Goal: Task Accomplishment & Management: Use online tool/utility

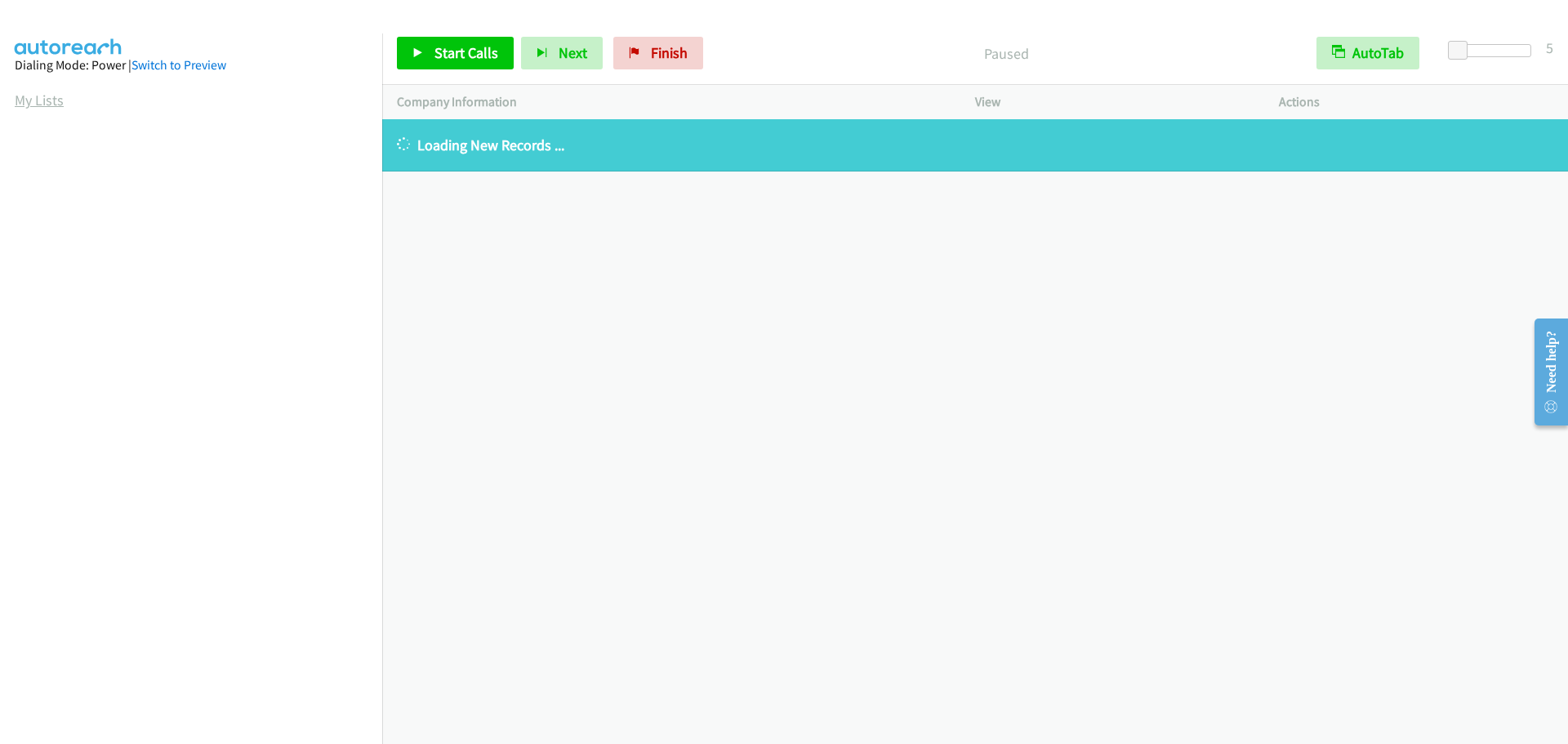
click at [40, 102] on link "My Lists" at bounding box center [39, 100] width 49 height 18
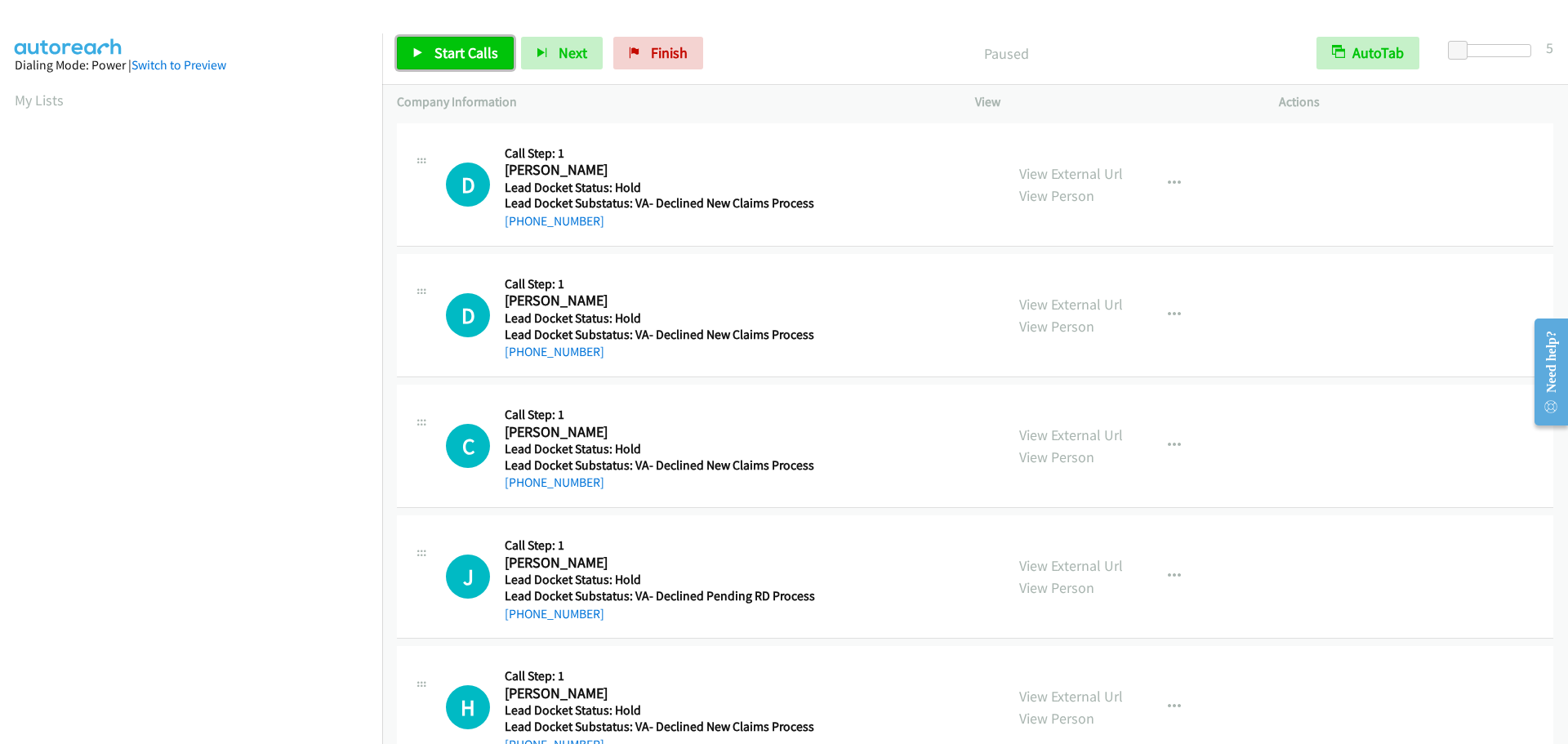
click at [472, 52] on span "Start Calls" at bounding box center [466, 53] width 64 height 18
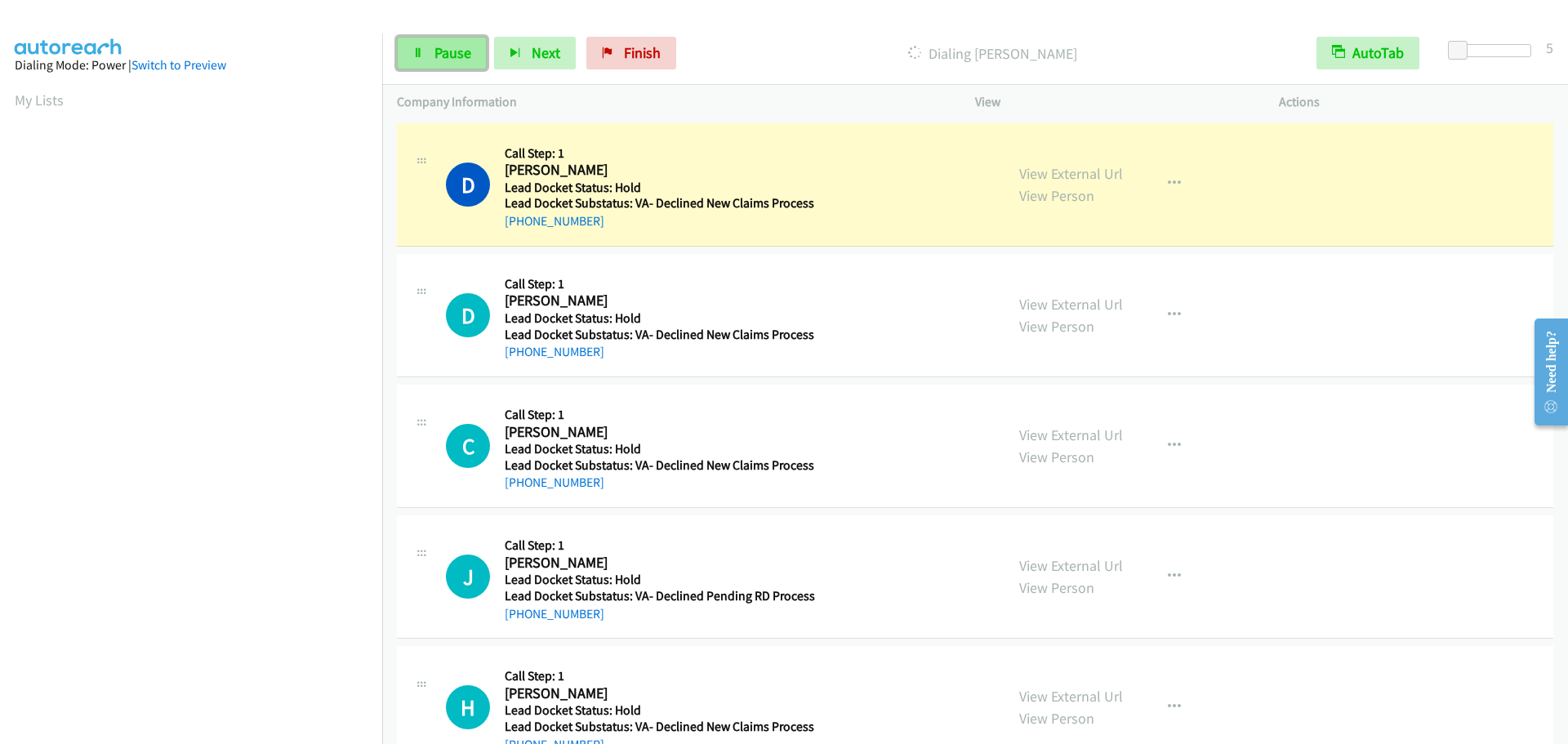
click at [430, 57] on link "Pause" at bounding box center [441, 53] width 90 height 33
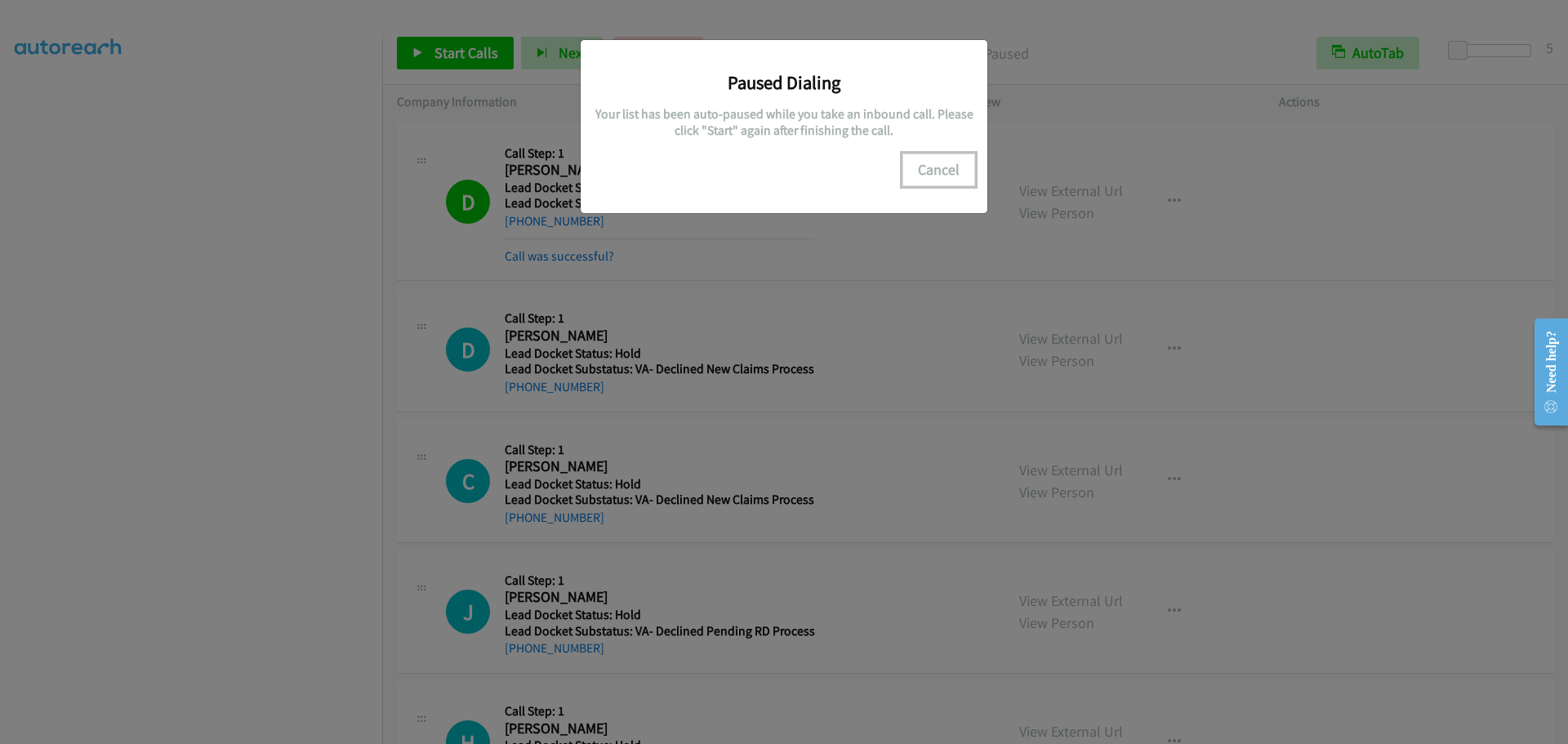
click at [930, 179] on button "Cancel" at bounding box center [939, 169] width 73 height 33
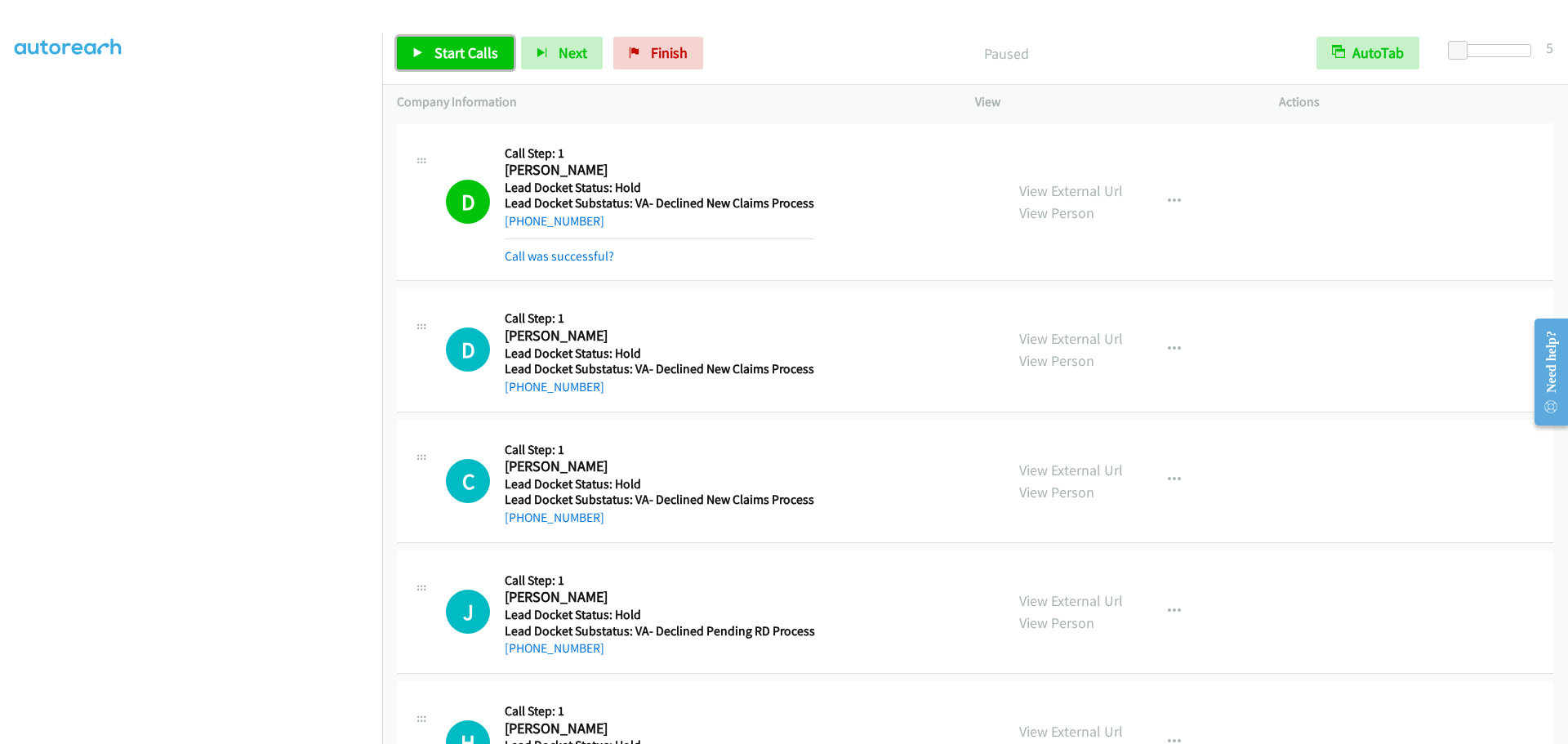
click at [463, 52] on span "Start Calls" at bounding box center [466, 53] width 64 height 18
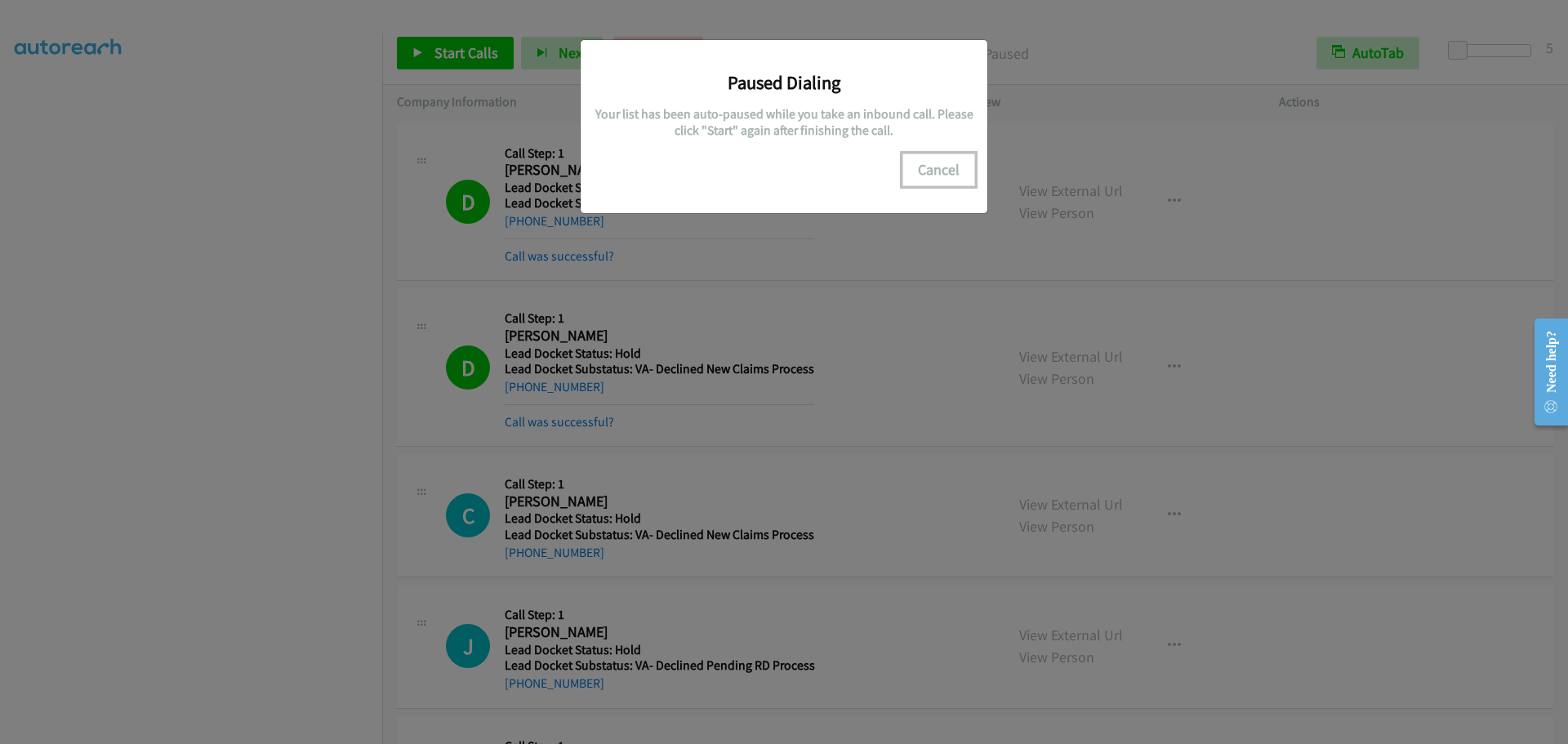
click at [952, 167] on button "Cancel" at bounding box center [939, 169] width 73 height 33
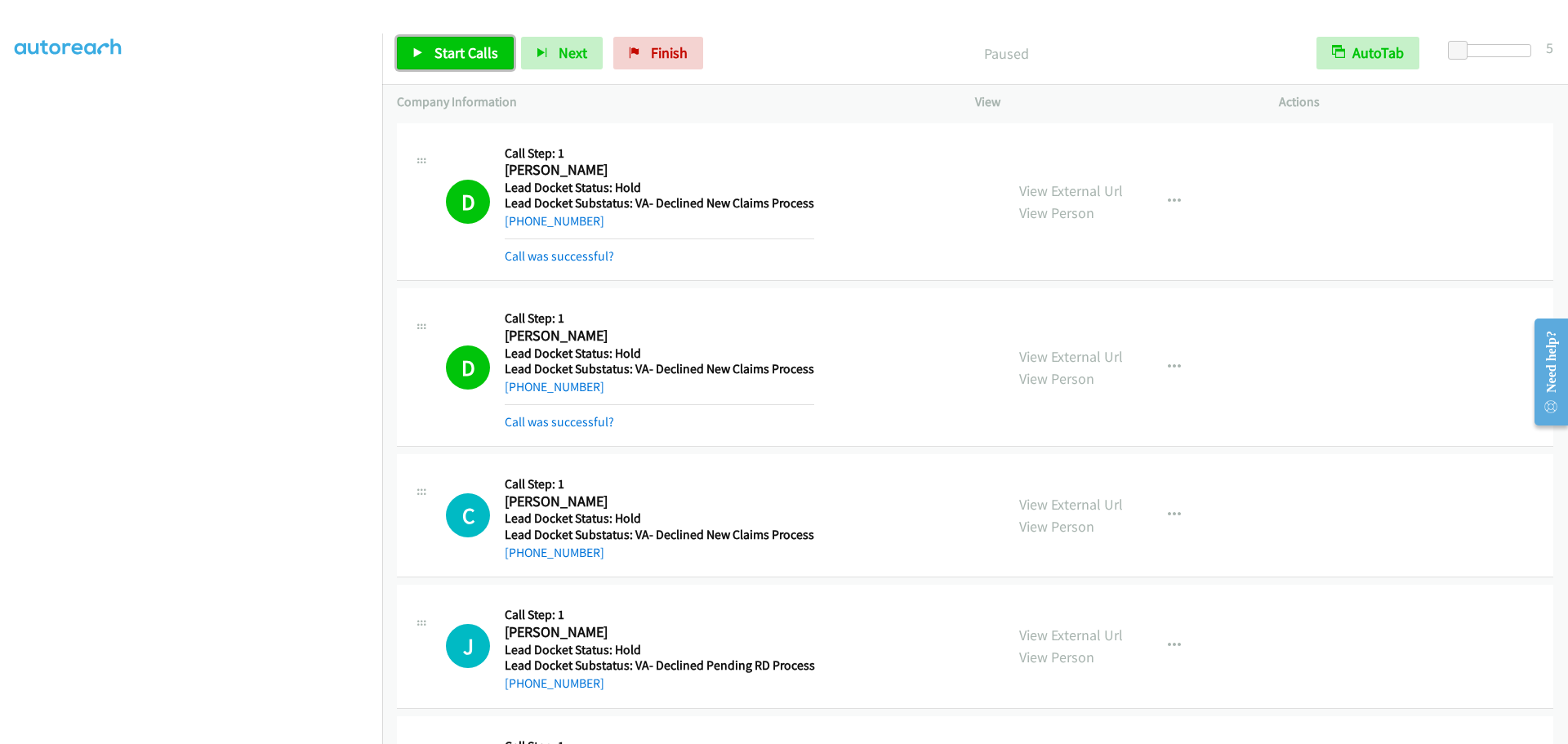
click at [458, 55] on span "Start Calls" at bounding box center [466, 53] width 64 height 18
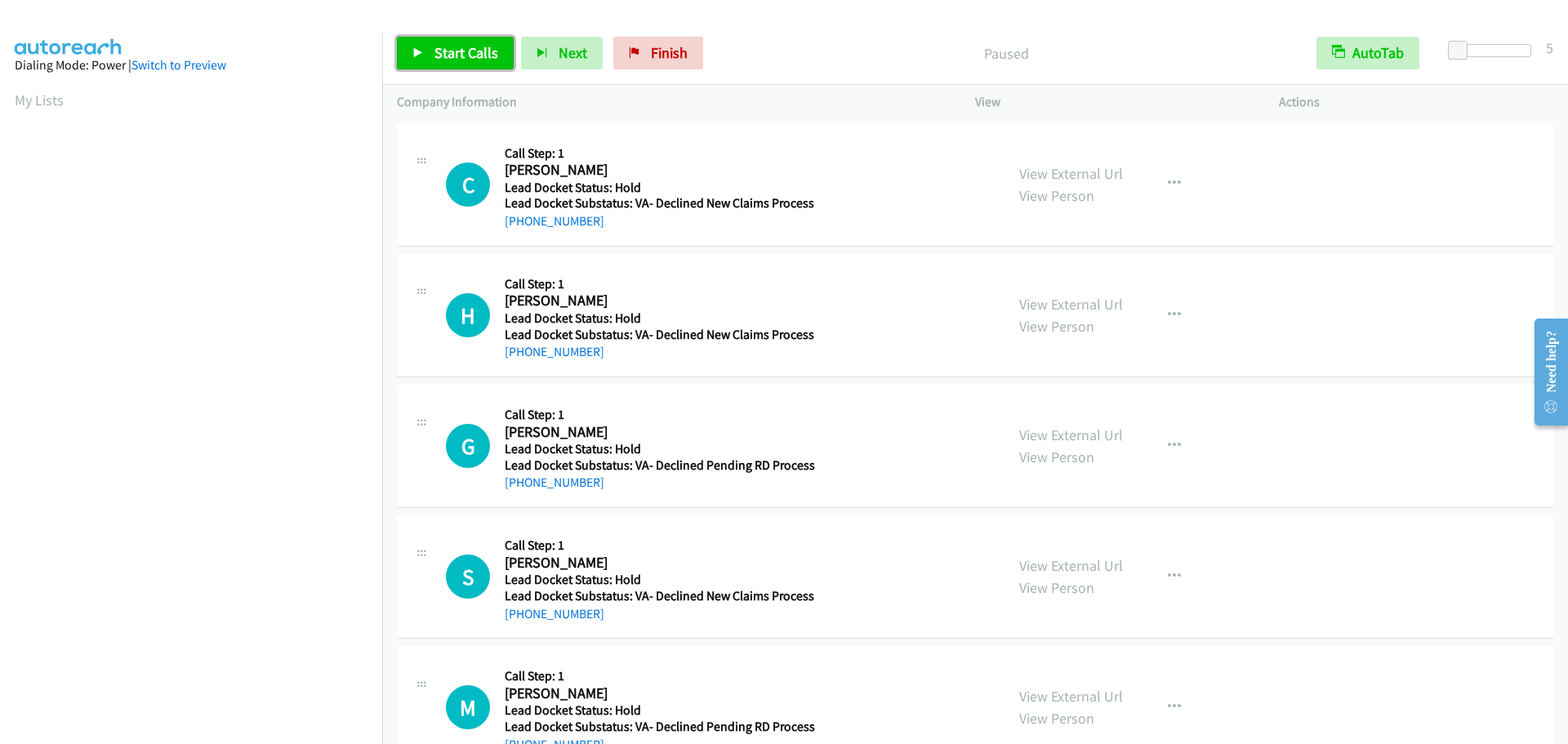
drag, startPoint x: 443, startPoint y: 44, endPoint x: 443, endPoint y: 60, distance: 16.0
click at [443, 44] on span "Start Calls" at bounding box center [466, 53] width 64 height 18
click at [437, 56] on span "Pause" at bounding box center [453, 53] width 37 height 18
click at [437, 56] on span "Start Calls" at bounding box center [466, 53] width 64 height 18
click at [49, 100] on link "My Lists" at bounding box center [39, 100] width 49 height 18
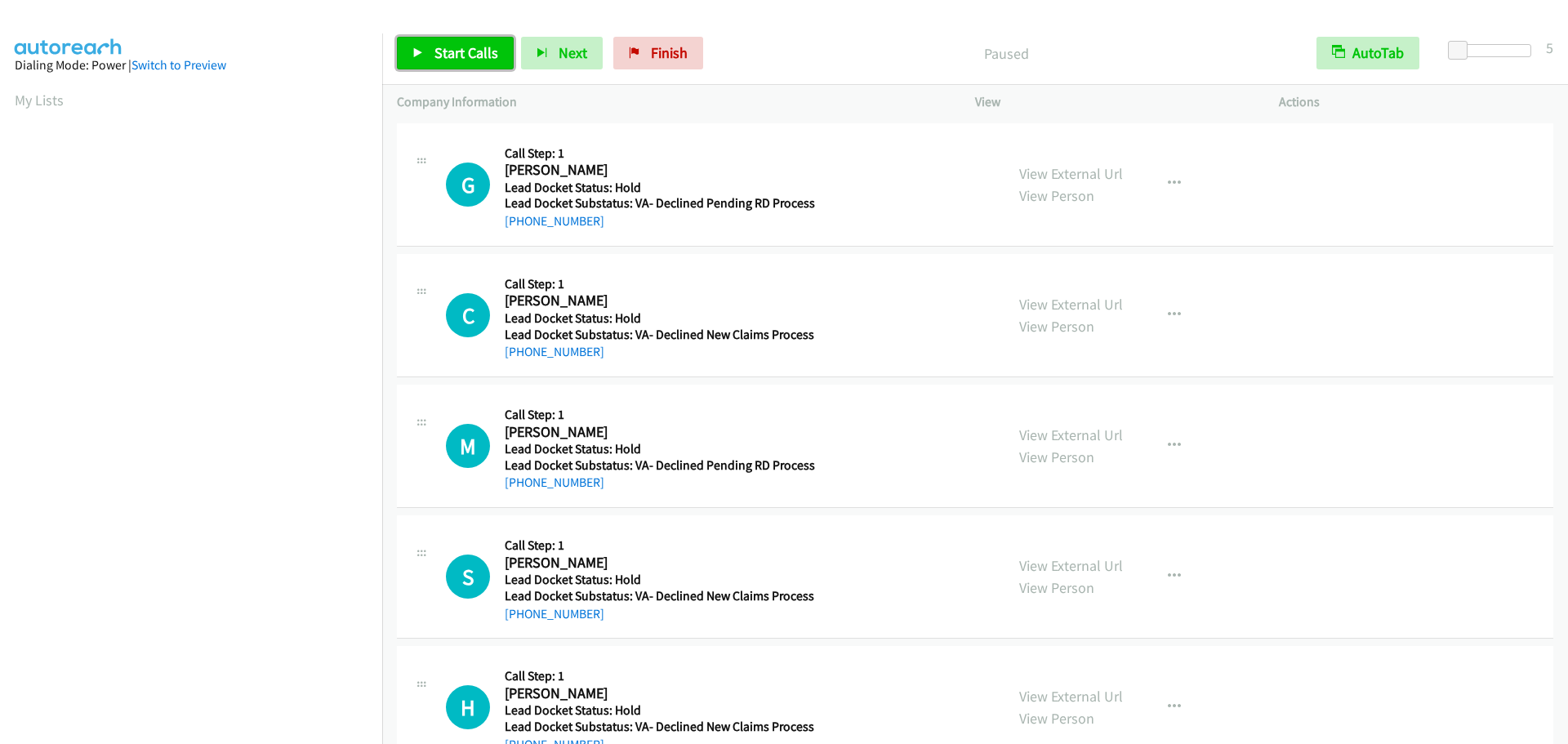
click at [461, 54] on span "Start Calls" at bounding box center [466, 53] width 64 height 18
click at [453, 56] on span "Start Calls" at bounding box center [466, 53] width 64 height 18
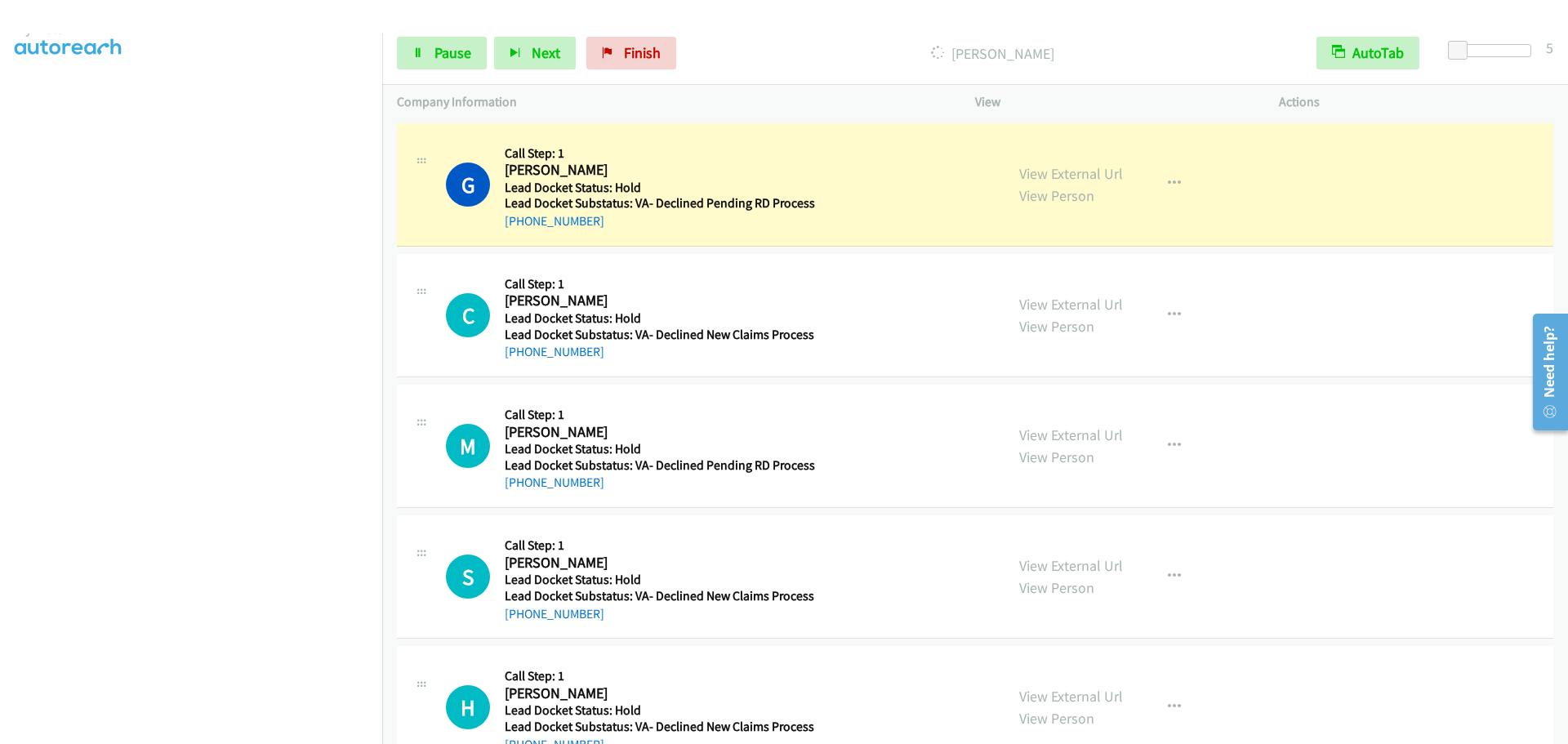
scroll to position [171, 0]
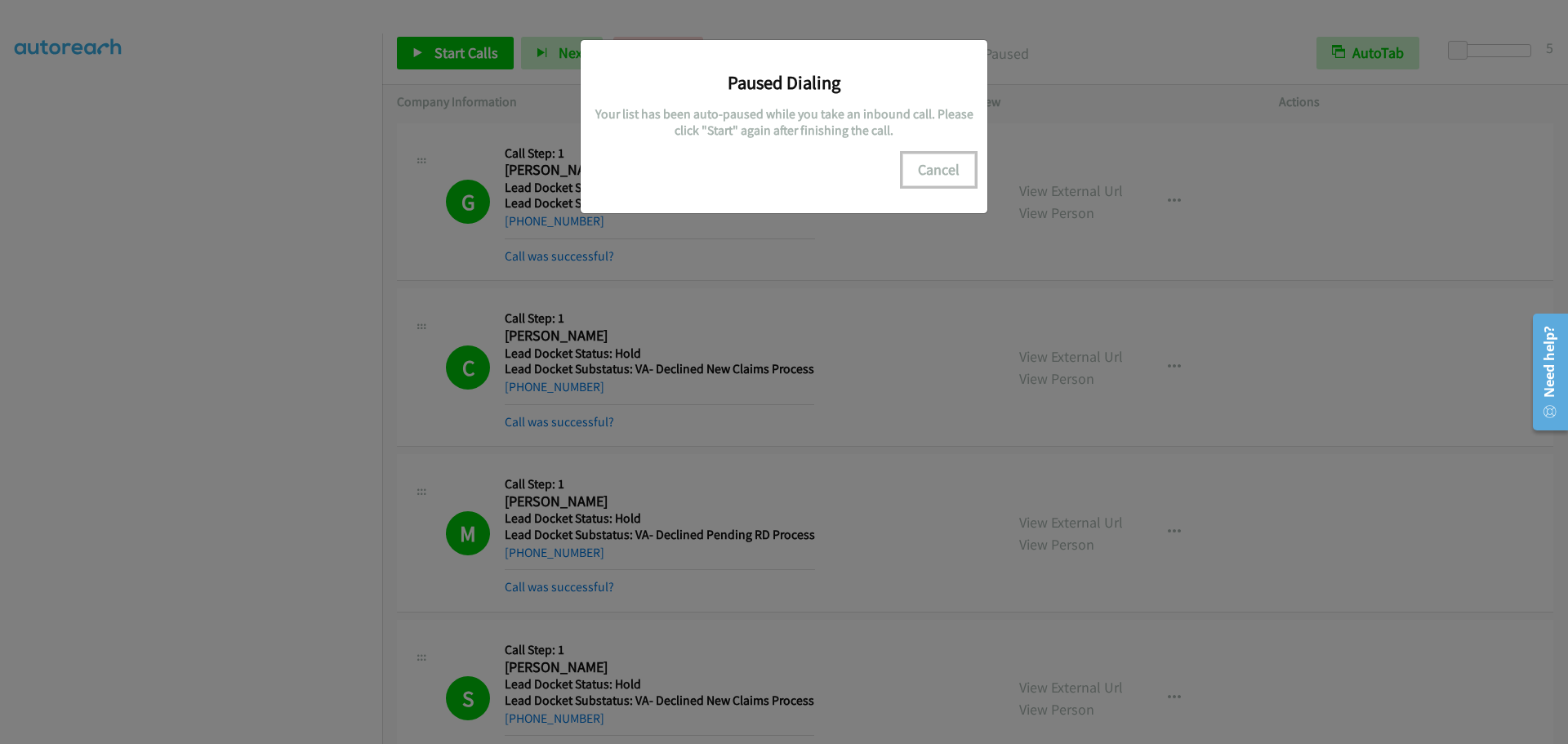
click at [930, 175] on button "Cancel" at bounding box center [939, 169] width 73 height 33
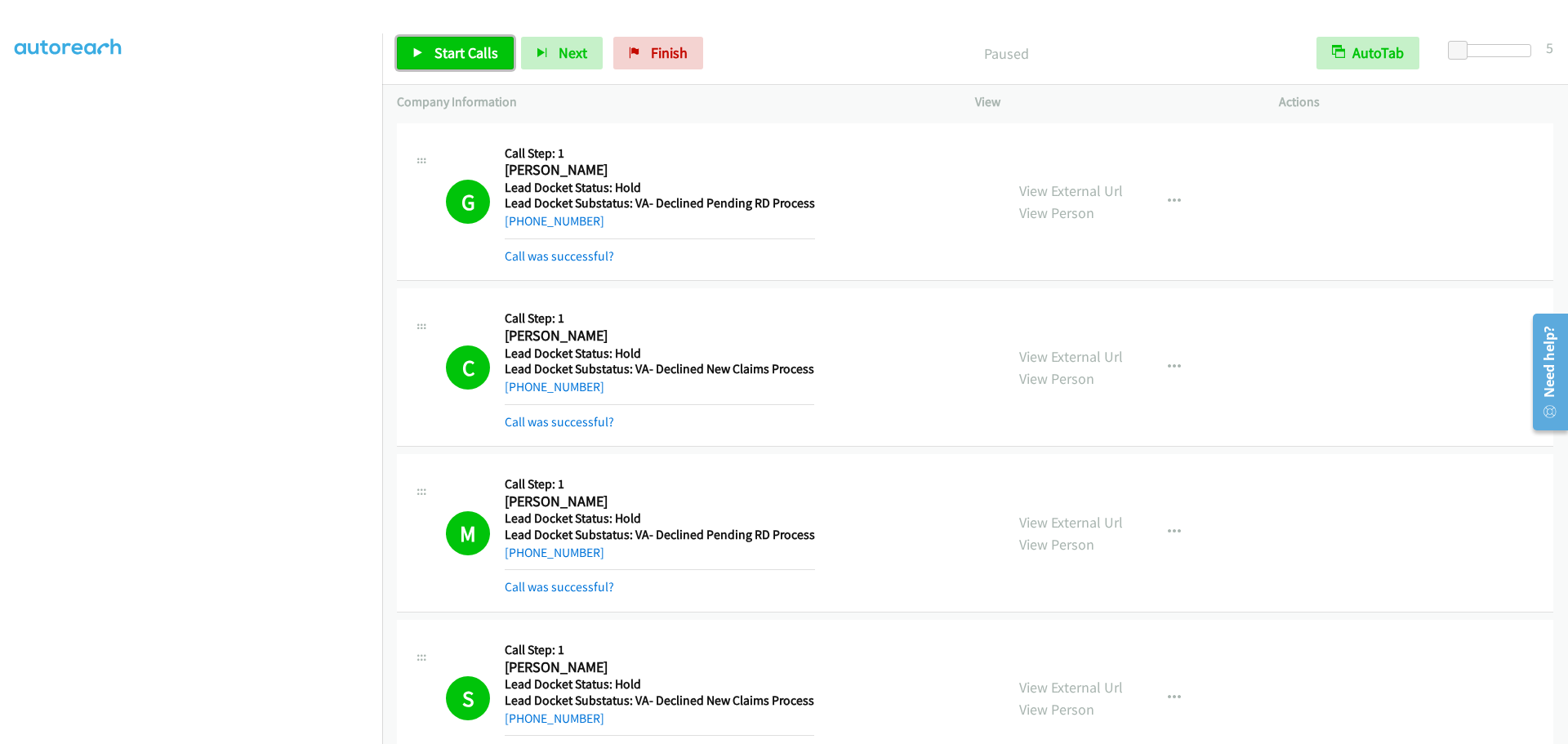
click at [446, 49] on span "Start Calls" at bounding box center [466, 53] width 64 height 18
click at [425, 49] on link "Pause" at bounding box center [441, 53] width 90 height 33
